Goal: Check status

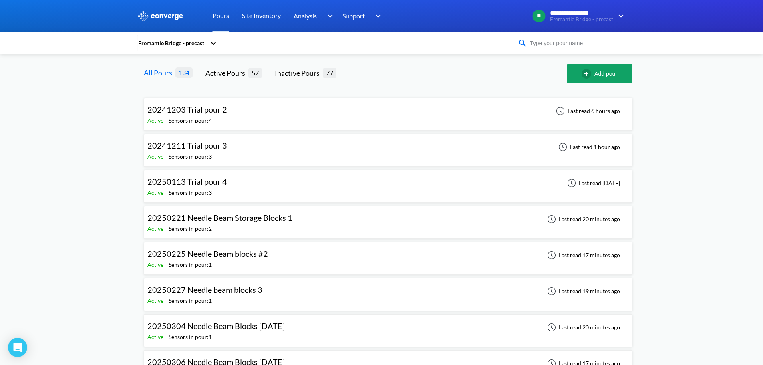
click at [547, 44] on input at bounding box center [575, 43] width 97 height 9
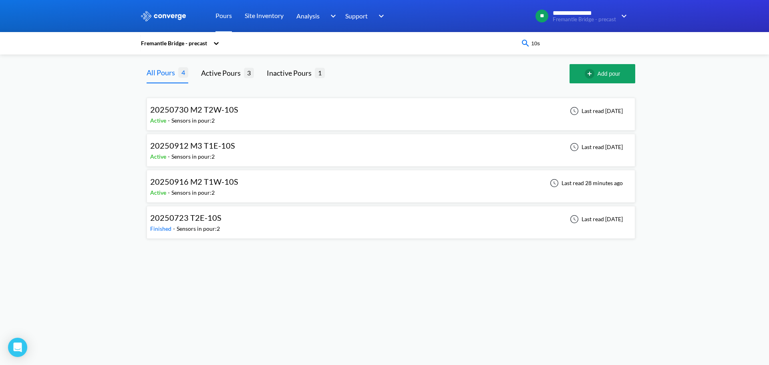
type input "10s"
click at [337, 184] on div "20250916 M2 T1W-10S Active - Sensors in pour: 2 Last read 28 minutes ago" at bounding box center [390, 186] width 481 height 26
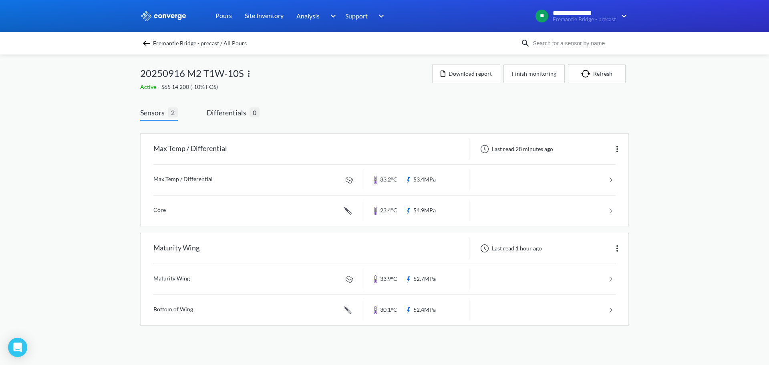
click at [145, 45] on img at bounding box center [147, 43] width 10 height 10
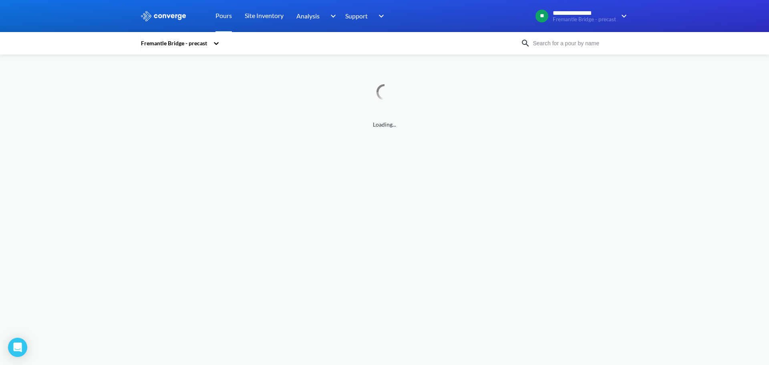
click at [573, 40] on input at bounding box center [578, 43] width 97 height 9
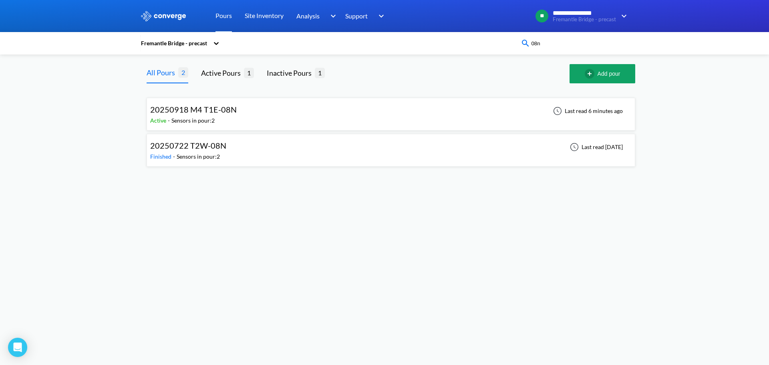
drag, startPoint x: 557, startPoint y: 45, endPoint x: 520, endPoint y: 42, distance: 36.5
click at [520, 42] on div "Fremantle Bridge - precast 08n" at bounding box center [384, 43] width 489 height 18
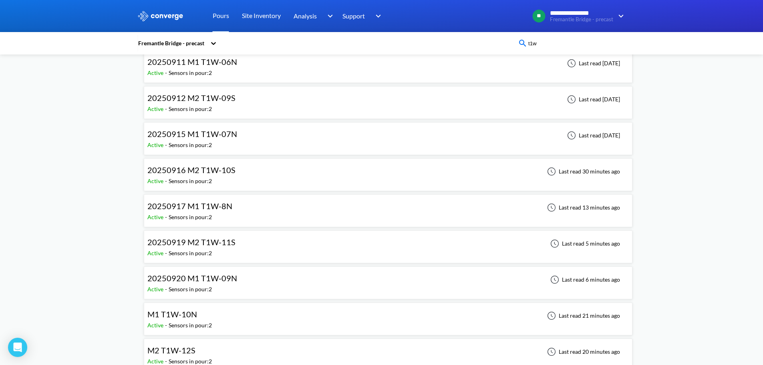
scroll to position [320, 0]
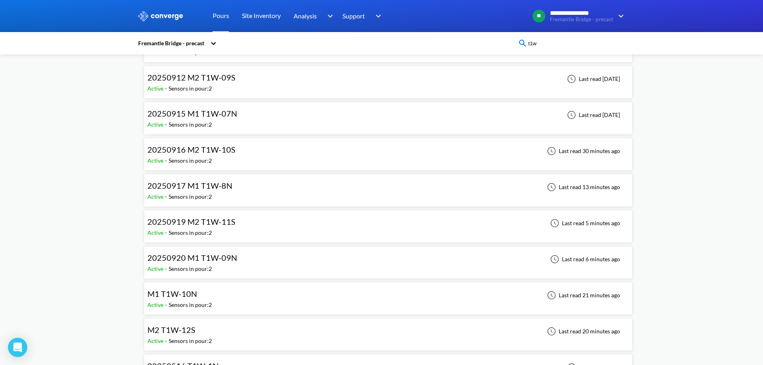
type input "t1w"
click at [350, 194] on div "20250917 M1 T1W-8N Active - Sensors in pour: 2 Last read 13 minutes ago" at bounding box center [387, 190] width 481 height 26
